Goal: Task Accomplishment & Management: Manage account settings

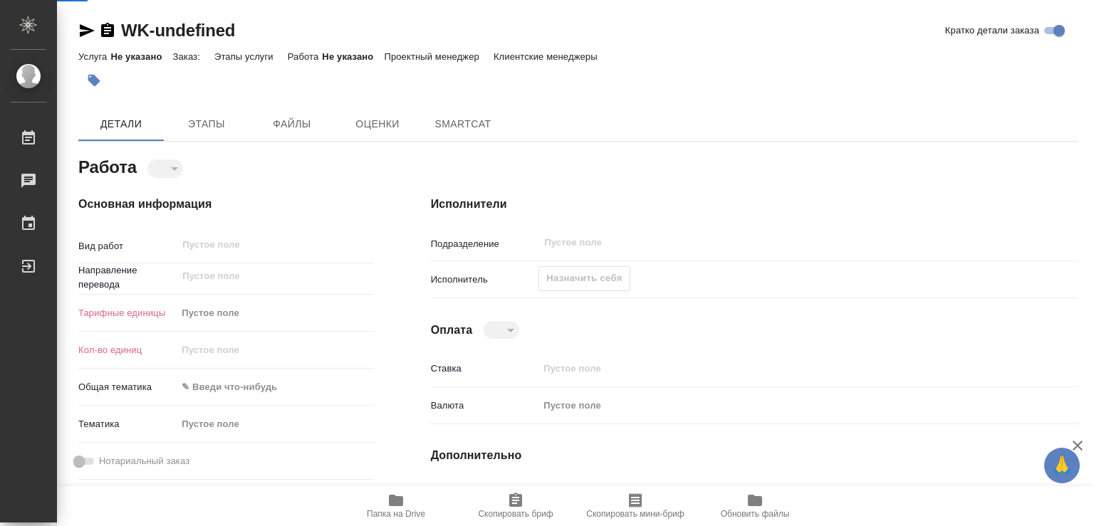
type textarea "x"
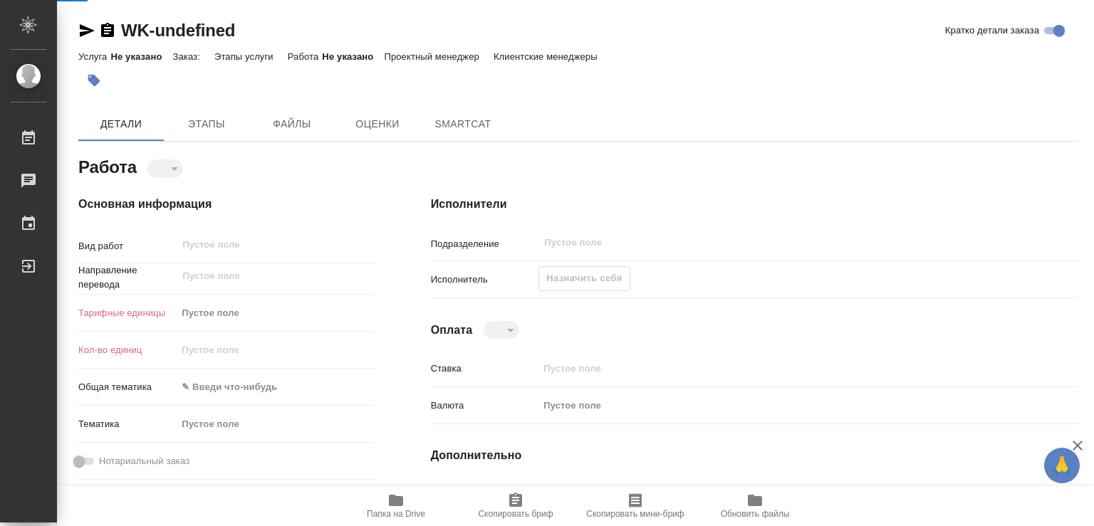
type textarea "x"
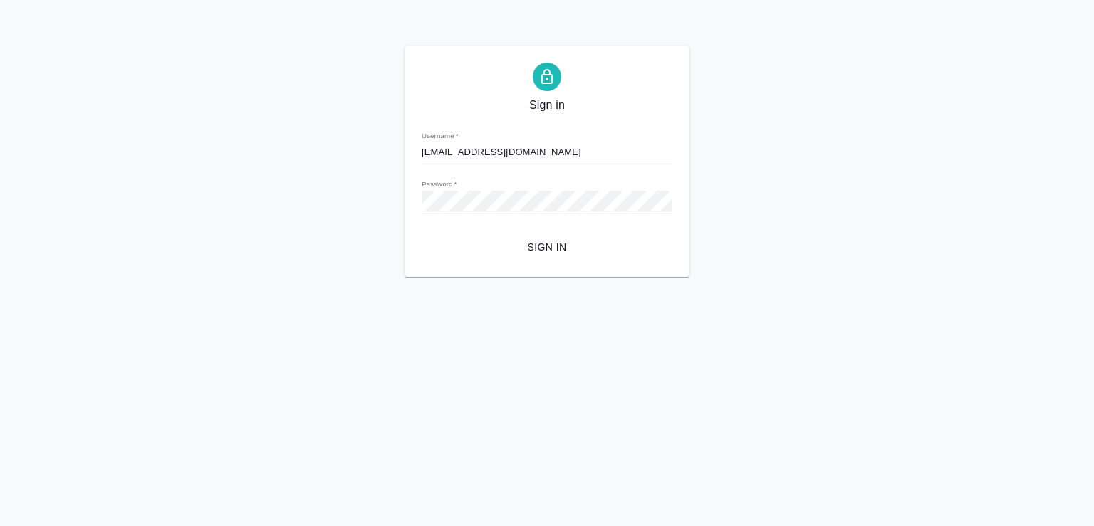
type input "m.chechilova@awatera.com"
click at [549, 243] on span "Sign in" at bounding box center [547, 247] width 228 height 18
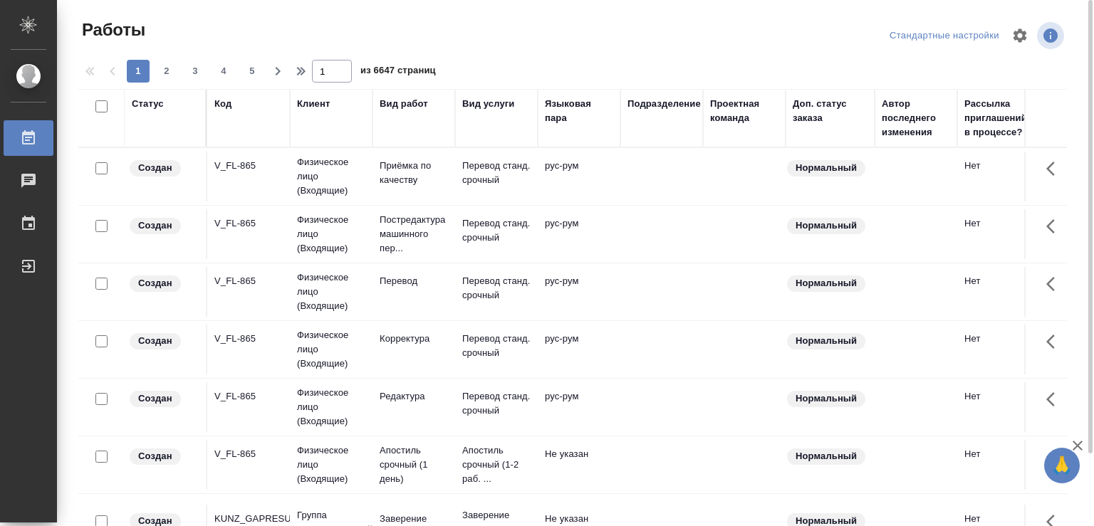
click at [662, 33] on div at bounding box center [577, 36] width 333 height 34
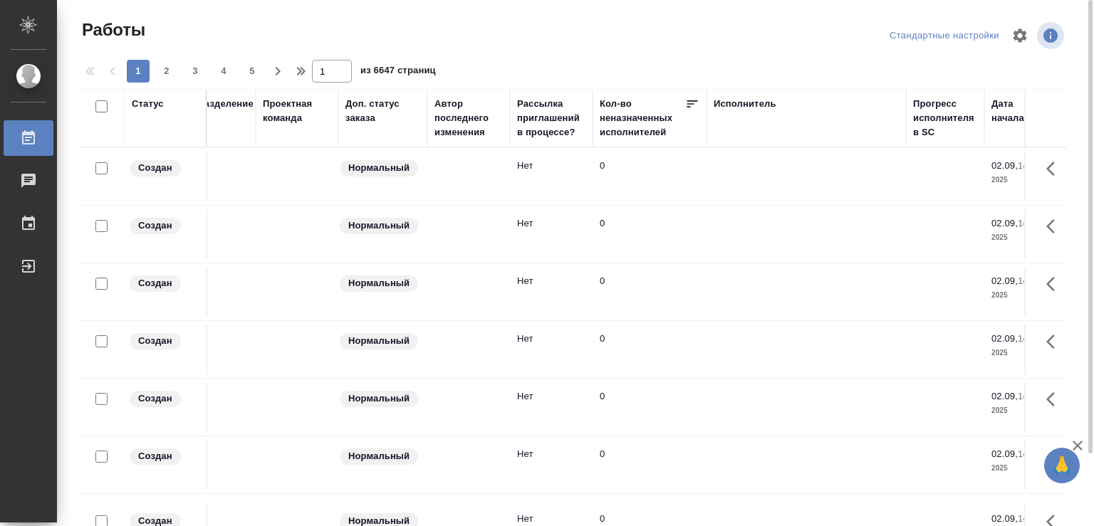
drag, startPoint x: 980, startPoint y: 107, endPoint x: 1093, endPoint y: 115, distance: 112.8
click at [1093, 115] on tr "Статус Код Клиент Вид работ Вид услуги Языковая пара Подразделение Проектная ко…" at bounding box center [1049, 118] width 2836 height 58
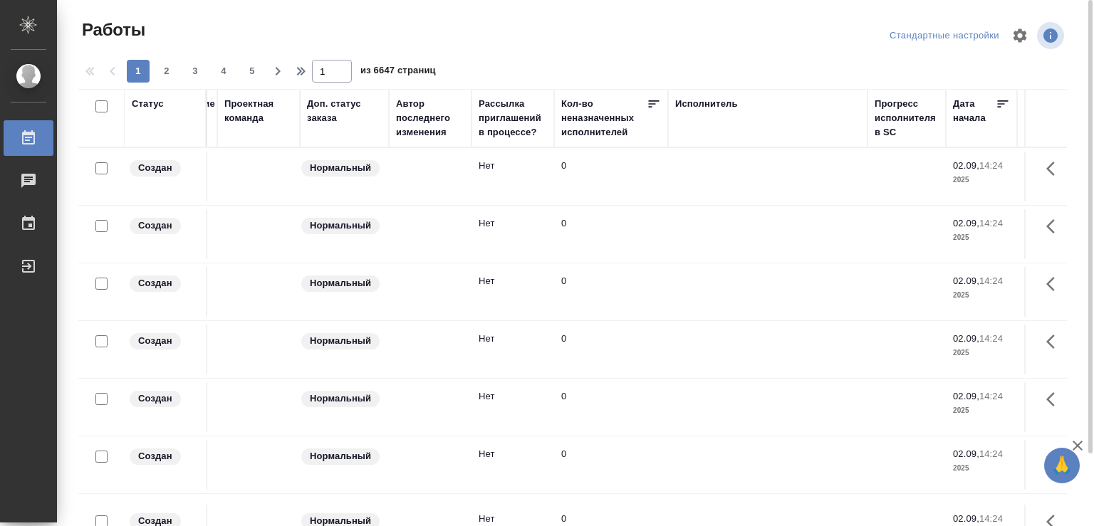
click at [780, 110] on div "Исполнитель" at bounding box center [767, 104] width 185 height 14
click at [722, 102] on div "Исполнитель" at bounding box center [706, 104] width 63 height 14
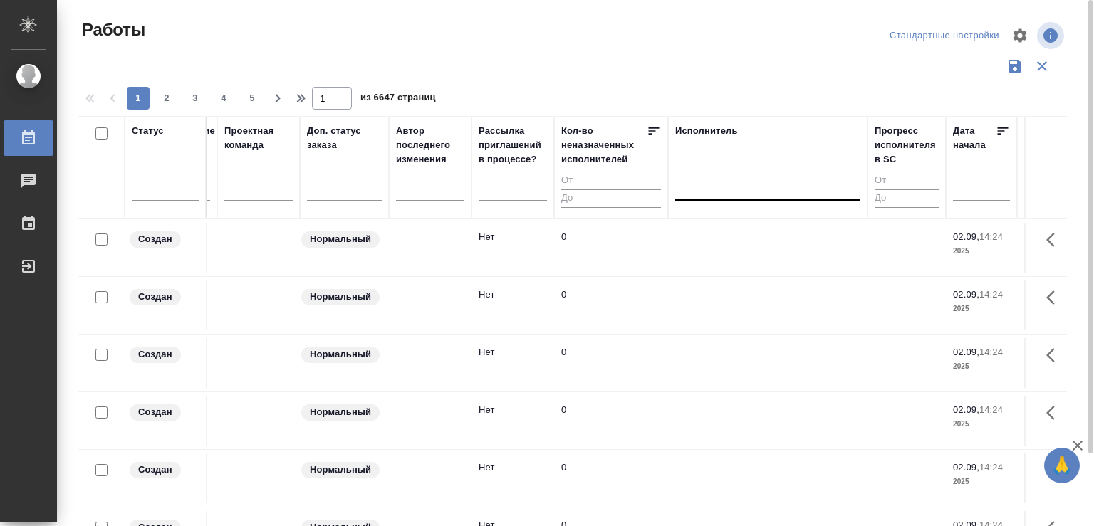
click at [713, 186] on div at bounding box center [767, 186] width 185 height 21
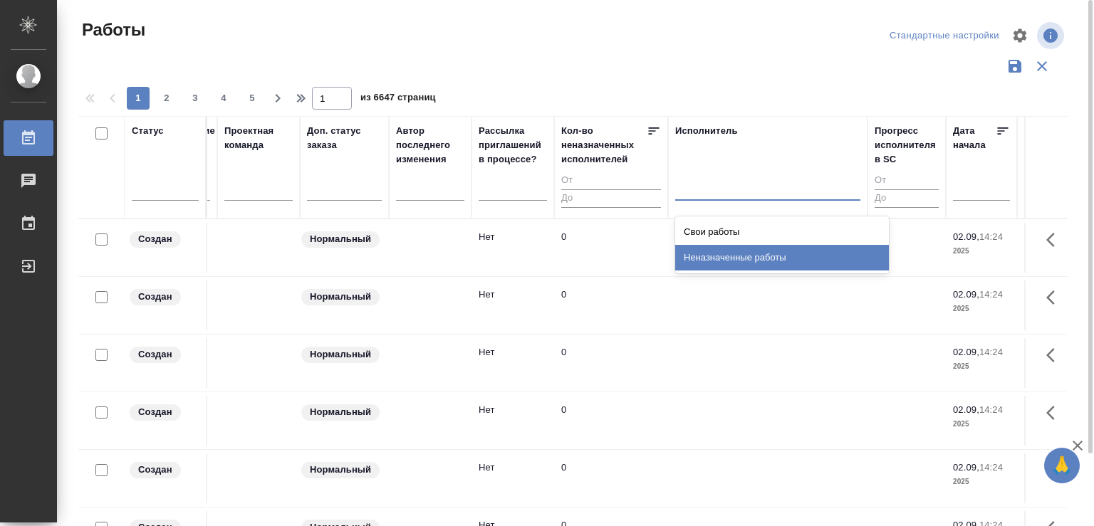
click at [719, 255] on div "Неназначенные работы" at bounding box center [782, 258] width 214 height 26
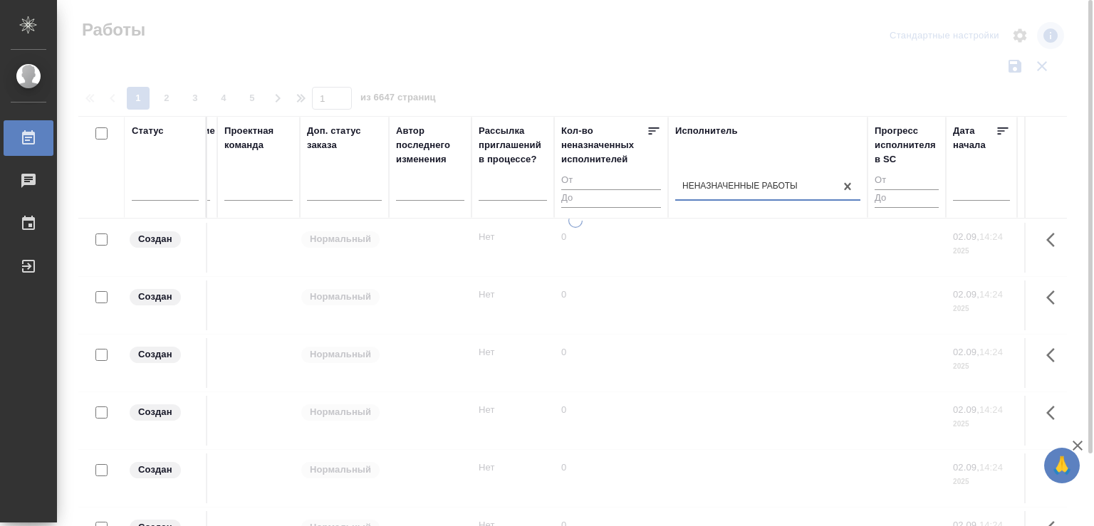
click at [753, 187] on div "Неназначенные работы" at bounding box center [754, 186] width 159 height 21
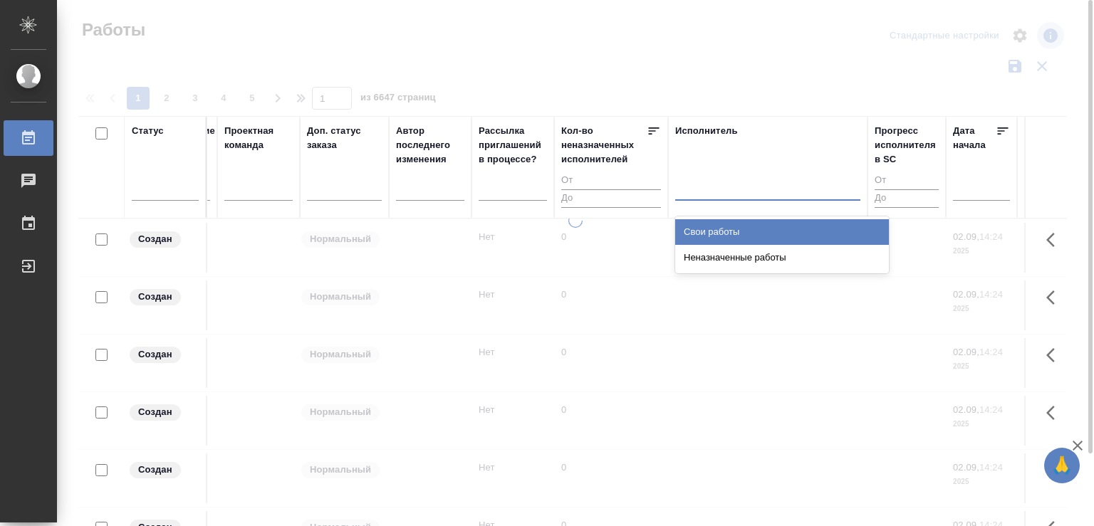
click at [718, 233] on div "Свои работы" at bounding box center [782, 232] width 214 height 26
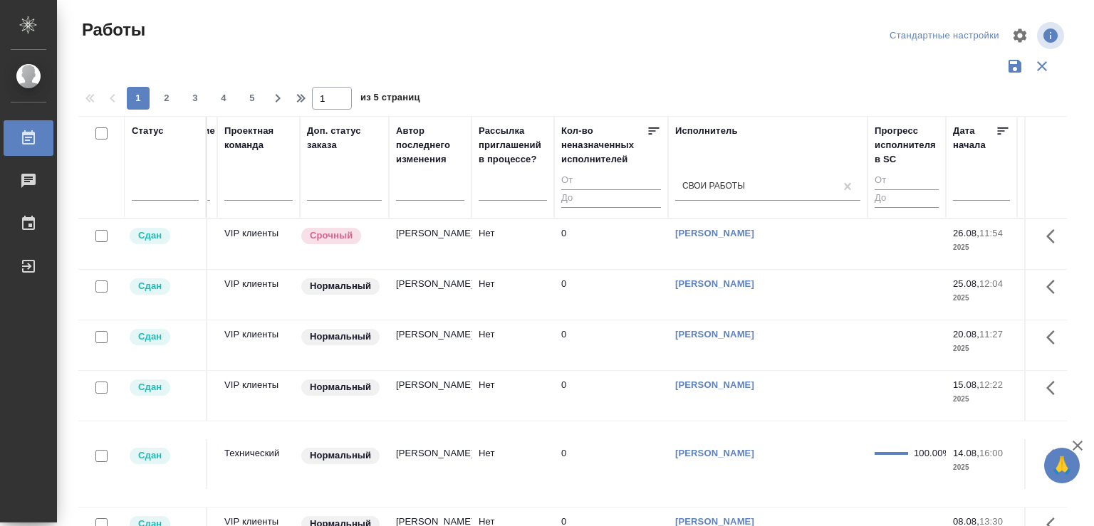
drag, startPoint x: 449, startPoint y: 251, endPoint x: 46, endPoint y: 247, distance: 403.0
click at [168, 248] on tr "Сдан S_NVRT-5164 Новартис Фарма Перевод Перевод Стандарт англ-рус MedLinguists …" at bounding box center [1011, 244] width 2836 height 51
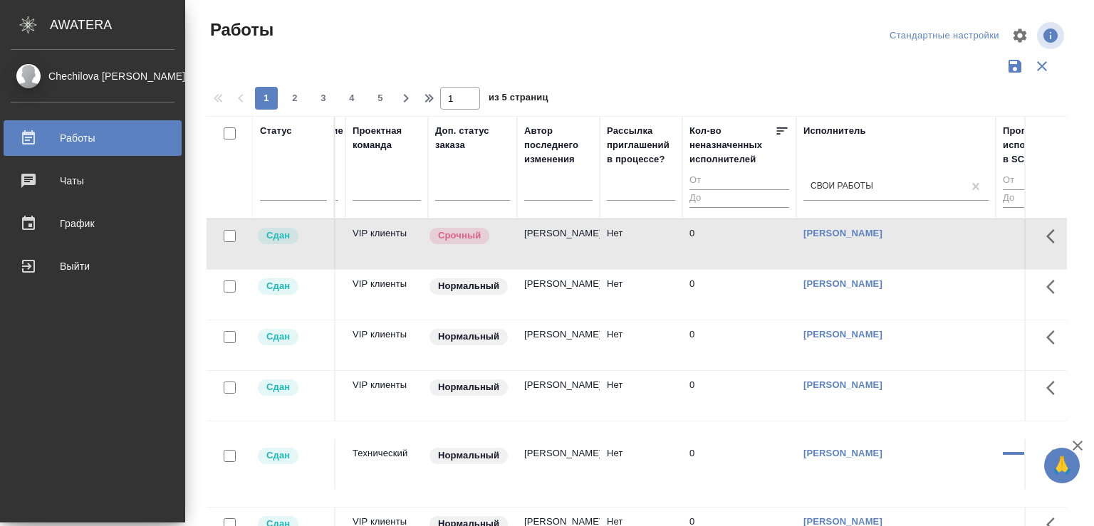
drag, startPoint x: 46, startPoint y: 247, endPoint x: 0, endPoint y: 229, distance: 49.2
click at [12, 246] on div ".cls-1 fill:#fff; AWATERA Chechilova [PERSON_NAME] 0 Чаты График Выйти Работы С…" at bounding box center [547, 263] width 1094 height 526
click at [0, 229] on li "График" at bounding box center [92, 224] width 185 height 36
click at [0, 230] on li "График" at bounding box center [92, 224] width 185 height 36
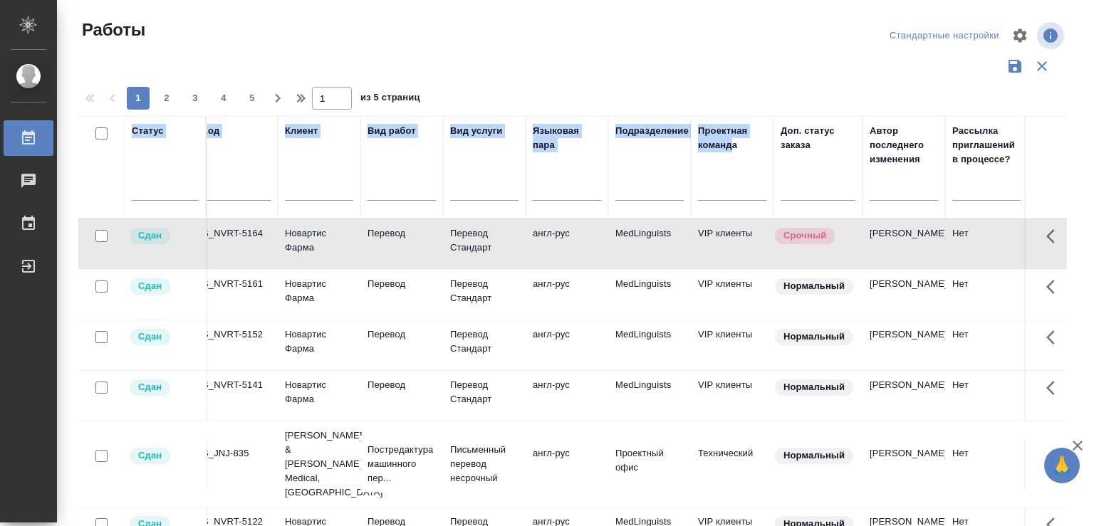
scroll to position [0, 0]
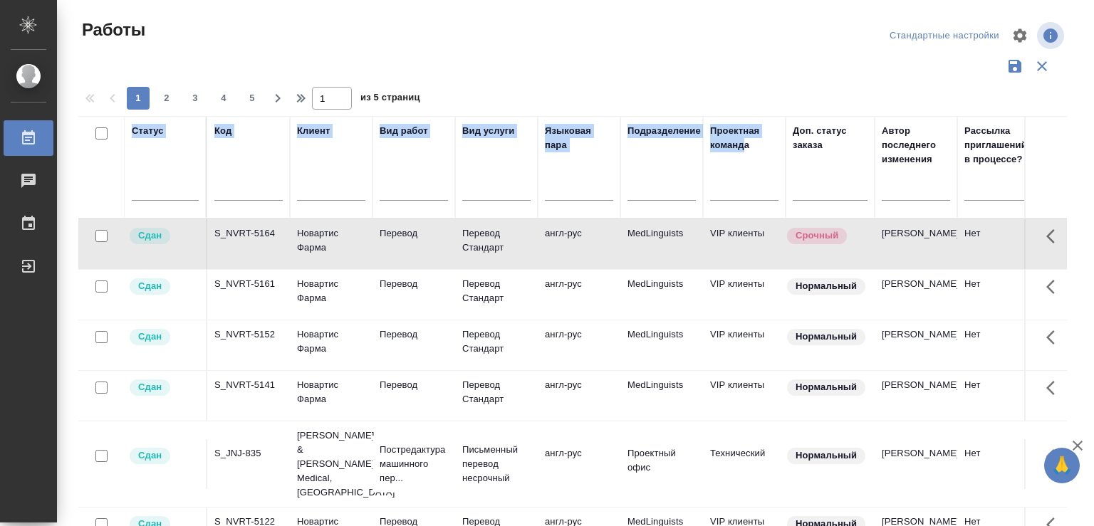
drag, startPoint x: 335, startPoint y: 162, endPoint x: 66, endPoint y: 172, distance: 268.6
click at [78, 172] on div "Статус Код Клиент Вид работ Вид услуги Языковая пара Подразделение Проектная ко…" at bounding box center [572, 372] width 988 height 513
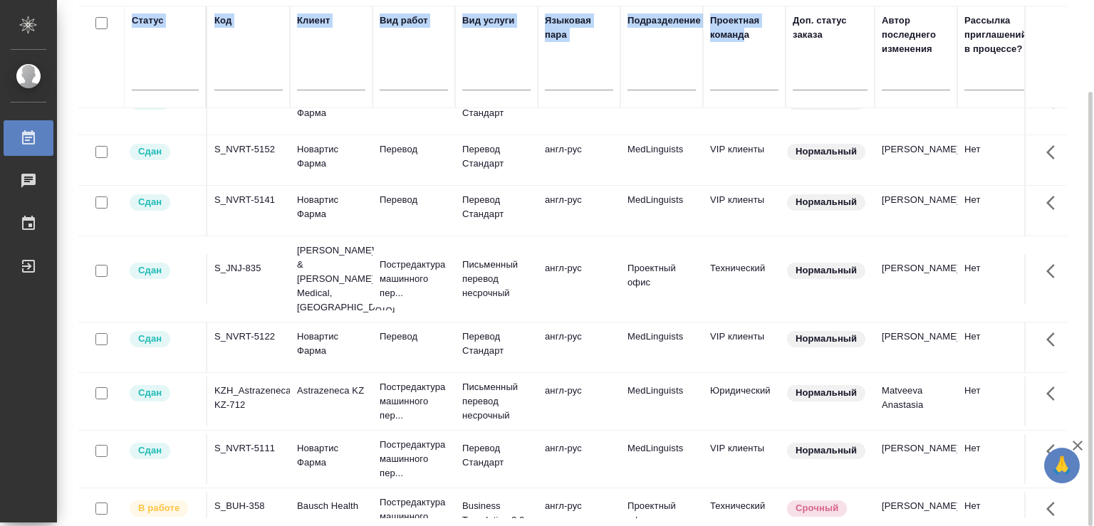
scroll to position [150, 0]
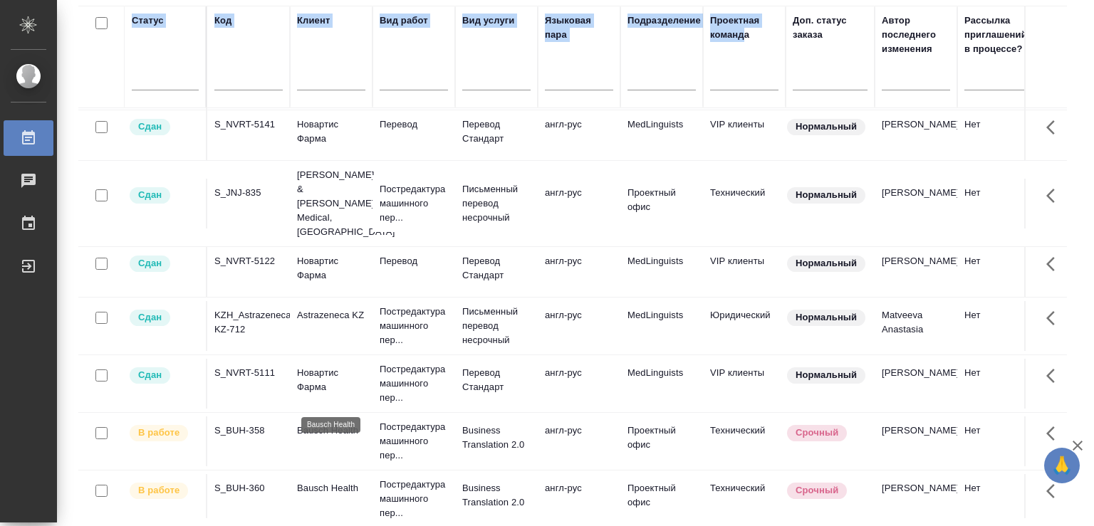
click at [309, 424] on p "Bausch Health" at bounding box center [331, 431] width 68 height 14
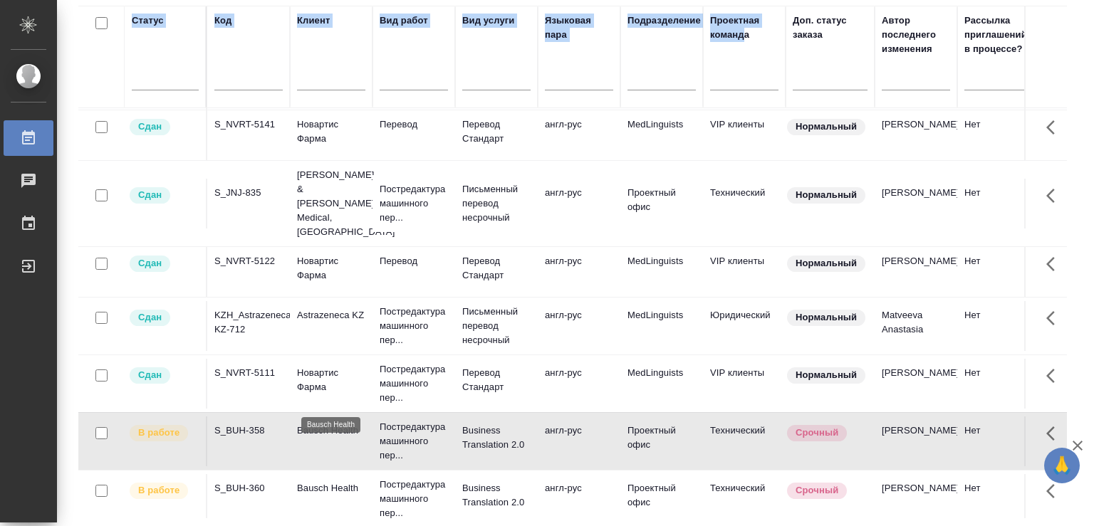
click at [310, 424] on p "Bausch Health" at bounding box center [331, 431] width 68 height 14
click at [430, 420] on p "Постредактура машинного пер..." at bounding box center [413, 441] width 68 height 43
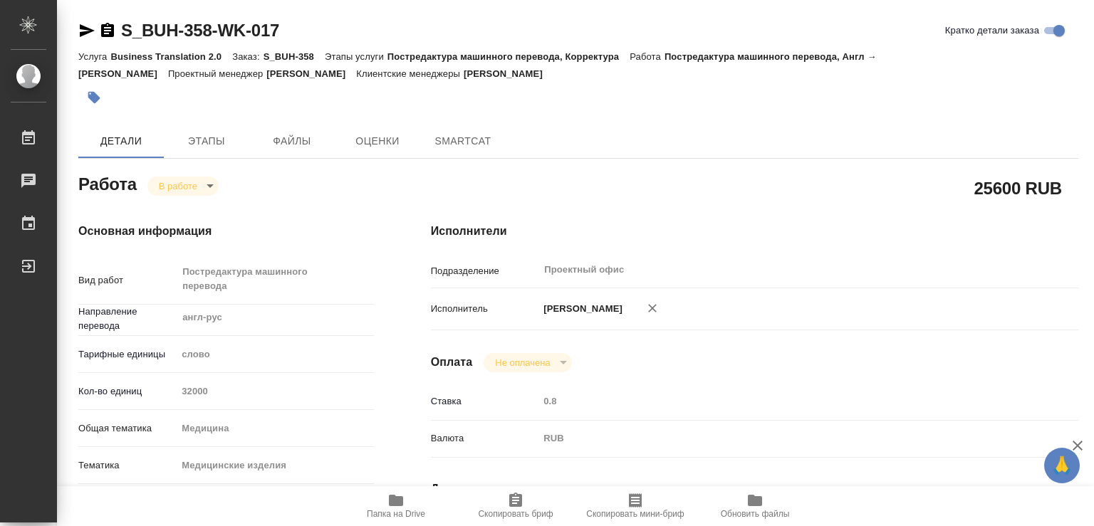
type textarea "x"
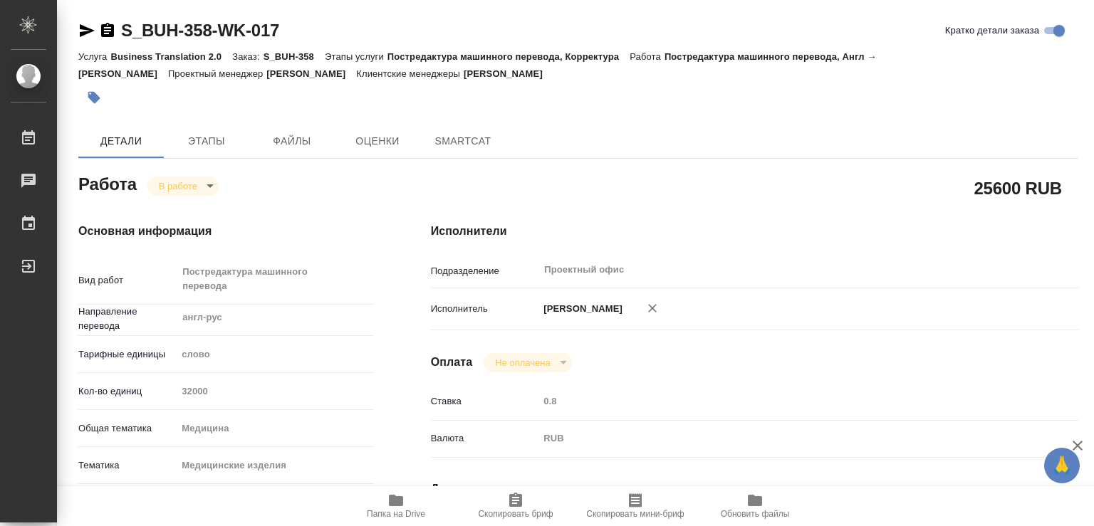
type textarea "x"
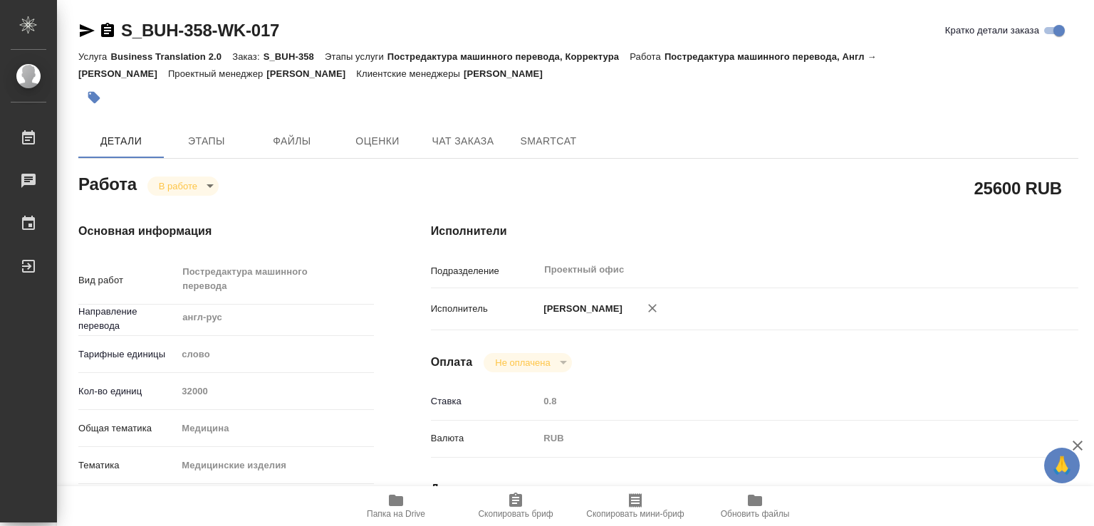
type textarea "x"
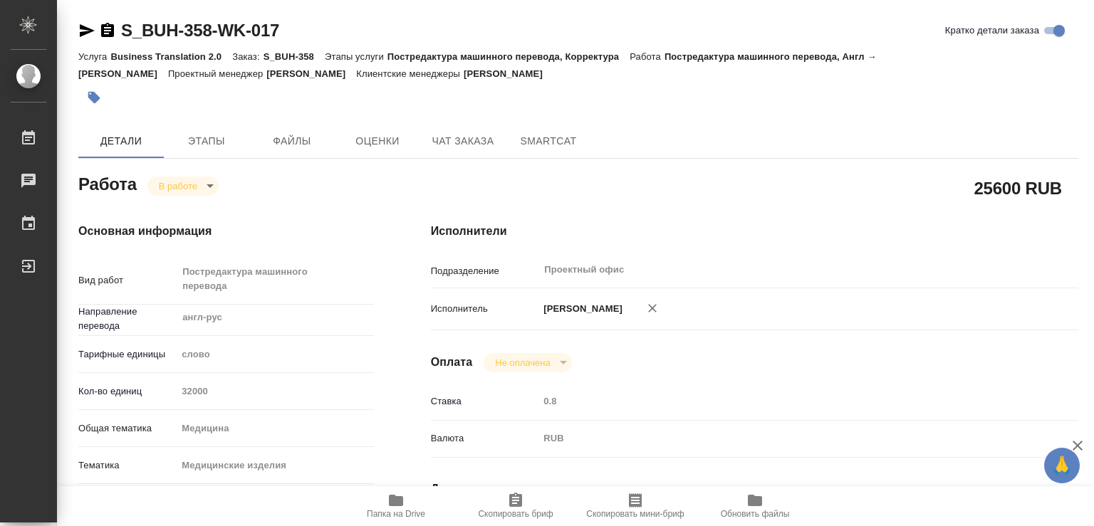
type textarea "x"
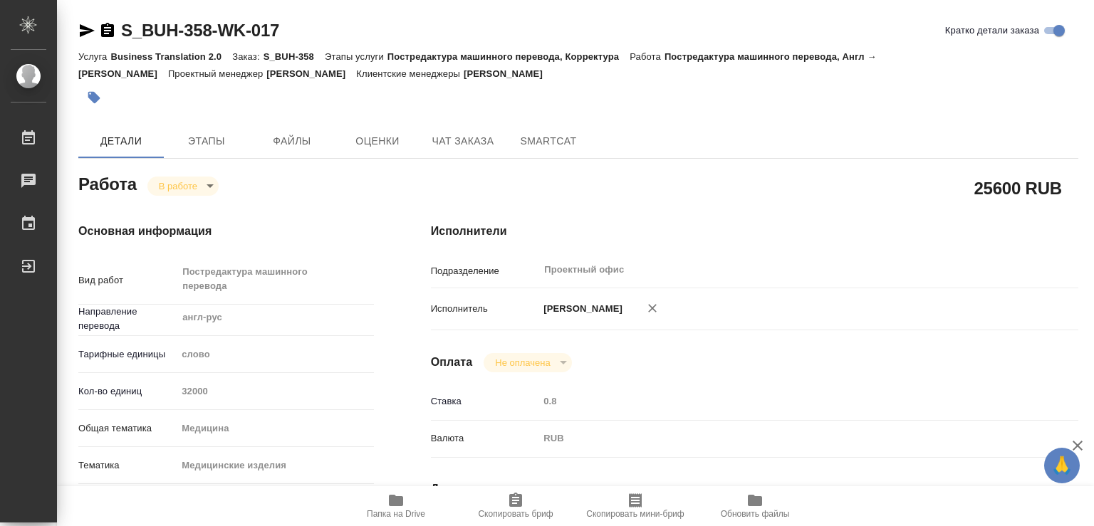
click at [397, 500] on icon "button" at bounding box center [396, 500] width 14 height 11
